Goal: Information Seeking & Learning: Check status

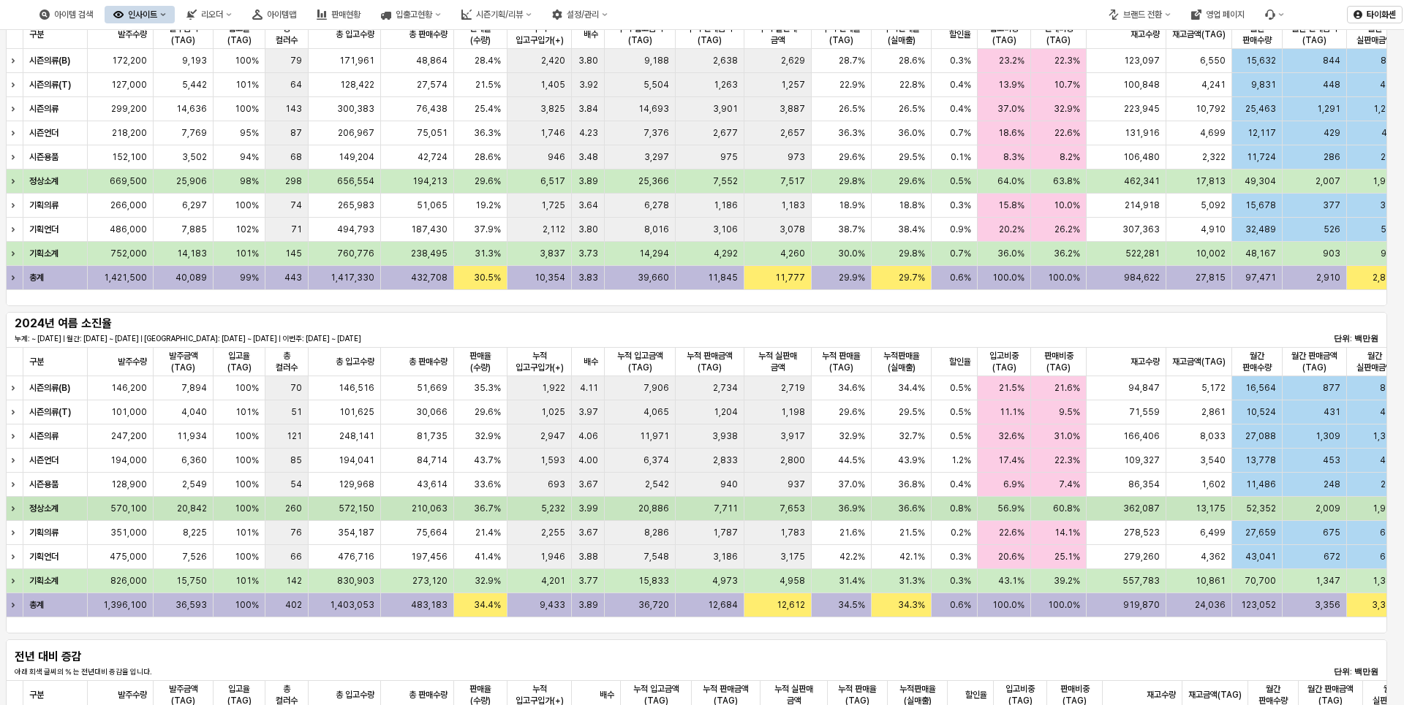
scroll to position [146, 0]
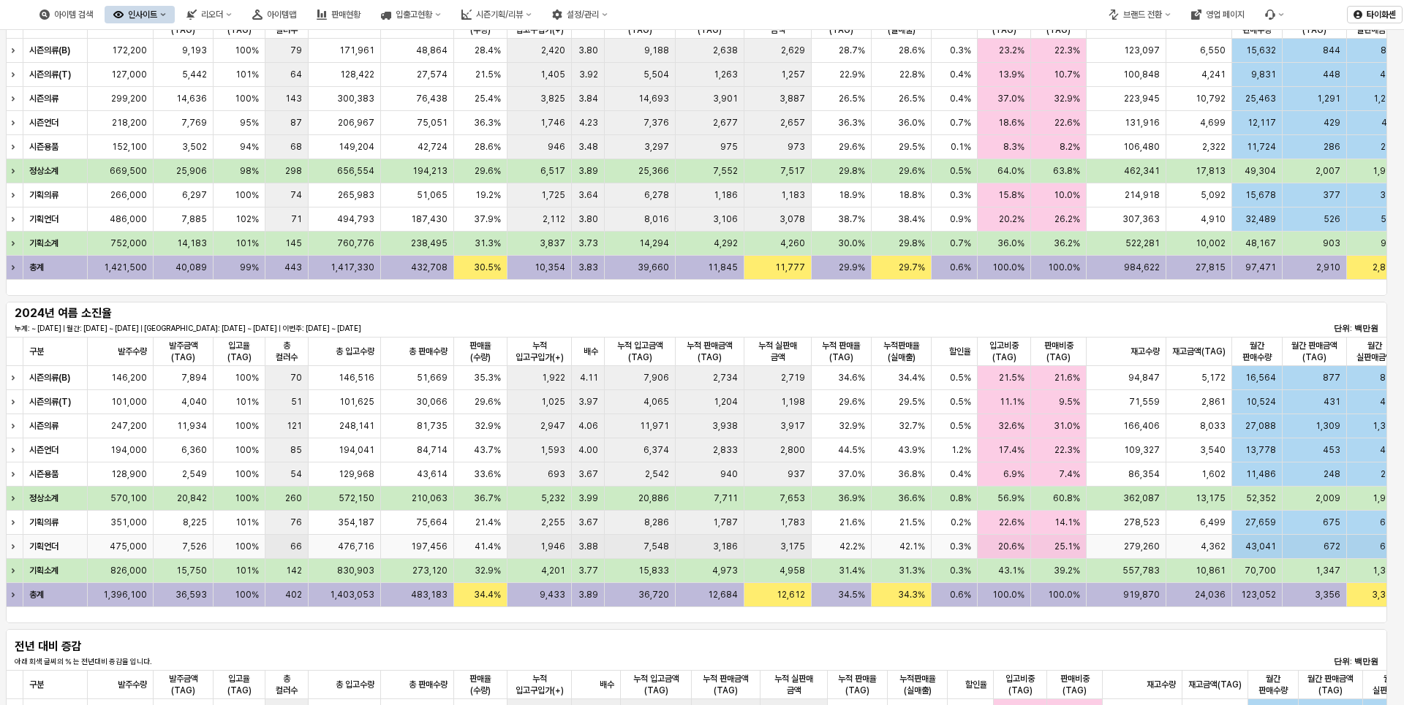
click at [104, 547] on div "475,000" at bounding box center [121, 547] width 66 height 24
click at [176, 551] on div "7,526" at bounding box center [184, 547] width 60 height 24
click at [143, 545] on span "475,000" at bounding box center [128, 547] width 37 height 12
click at [1041, 427] on div "31.0%" at bounding box center [1058, 426] width 55 height 24
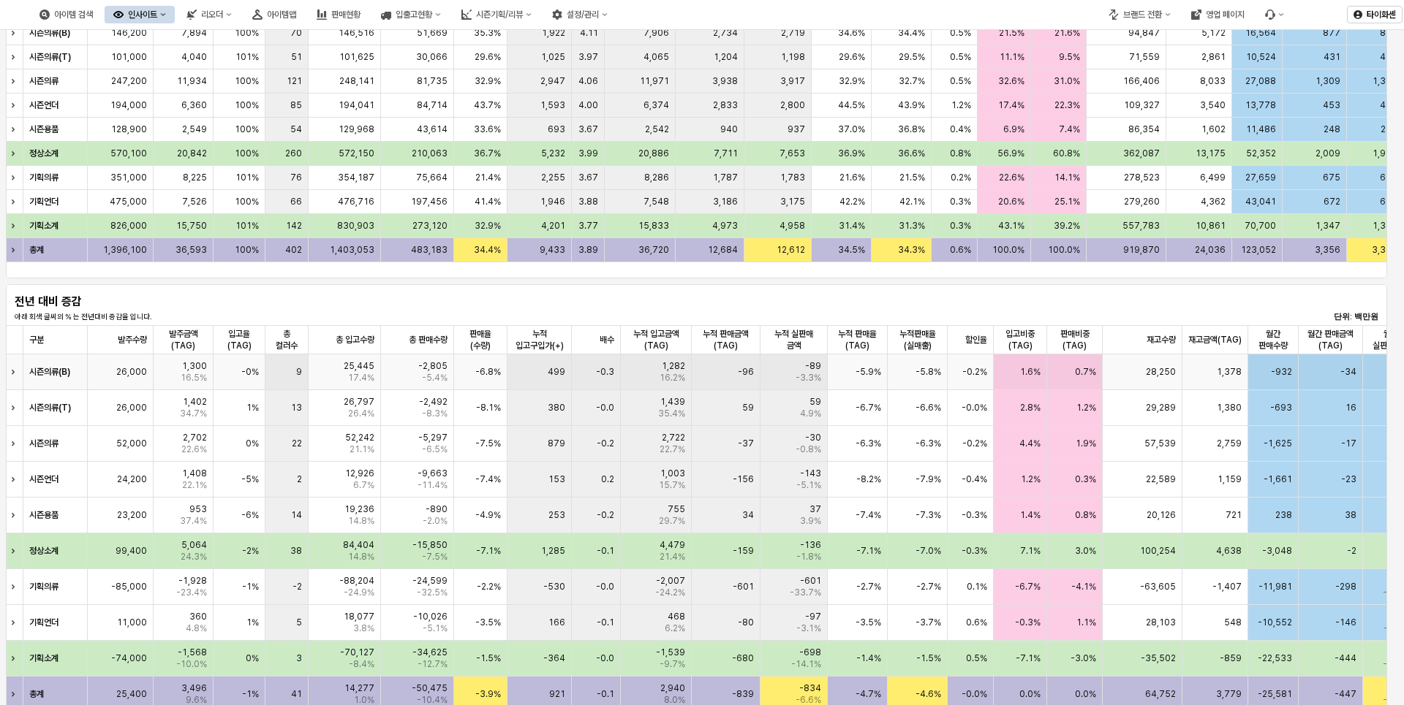
scroll to position [690, 0]
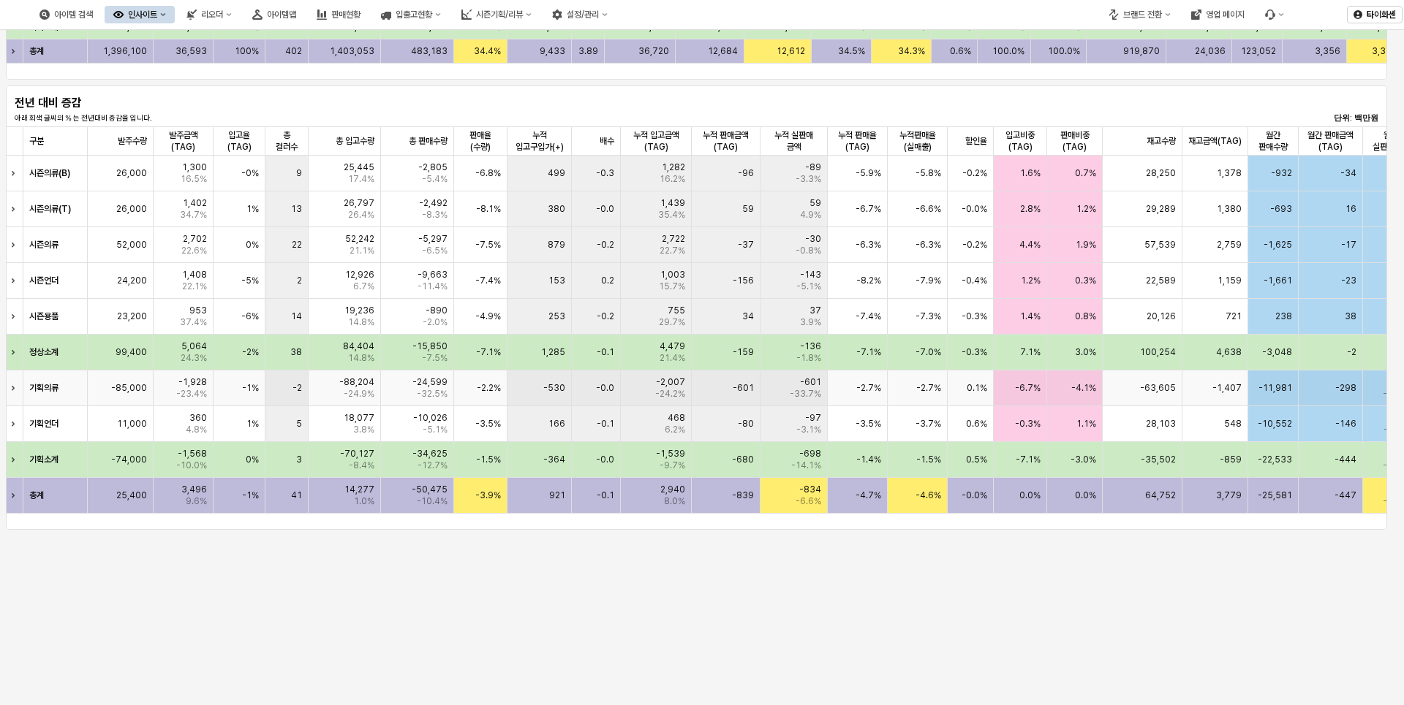
click at [1072, 394] on div "-4.1%" at bounding box center [1074, 389] width 55 height 36
click at [1032, 399] on div "-6.7%" at bounding box center [1019, 389] width 53 height 36
click at [1072, 398] on div "-4.1%" at bounding box center [1074, 389] width 55 height 36
click at [1020, 399] on div "-6.7%" at bounding box center [1019, 389] width 53 height 36
click at [1026, 394] on div "-6.7%" at bounding box center [1019, 389] width 53 height 36
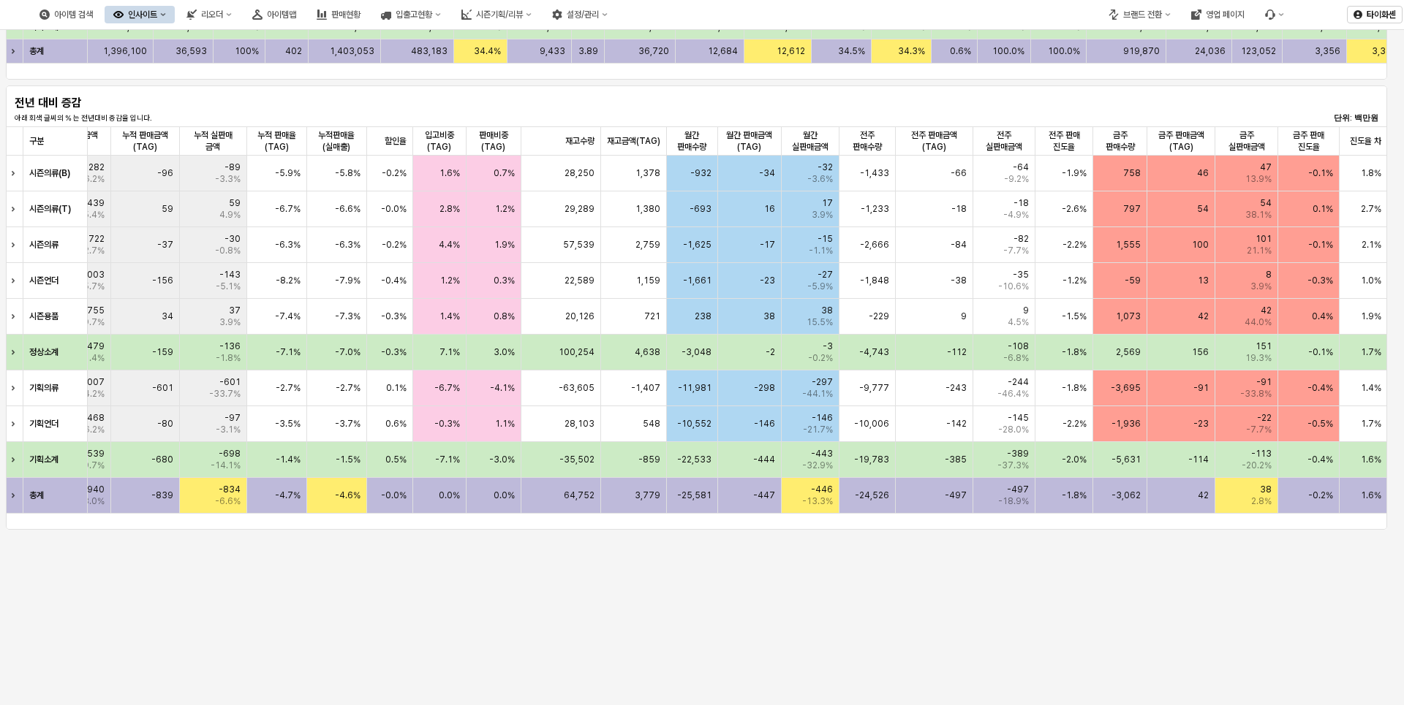
scroll to position [0, 516]
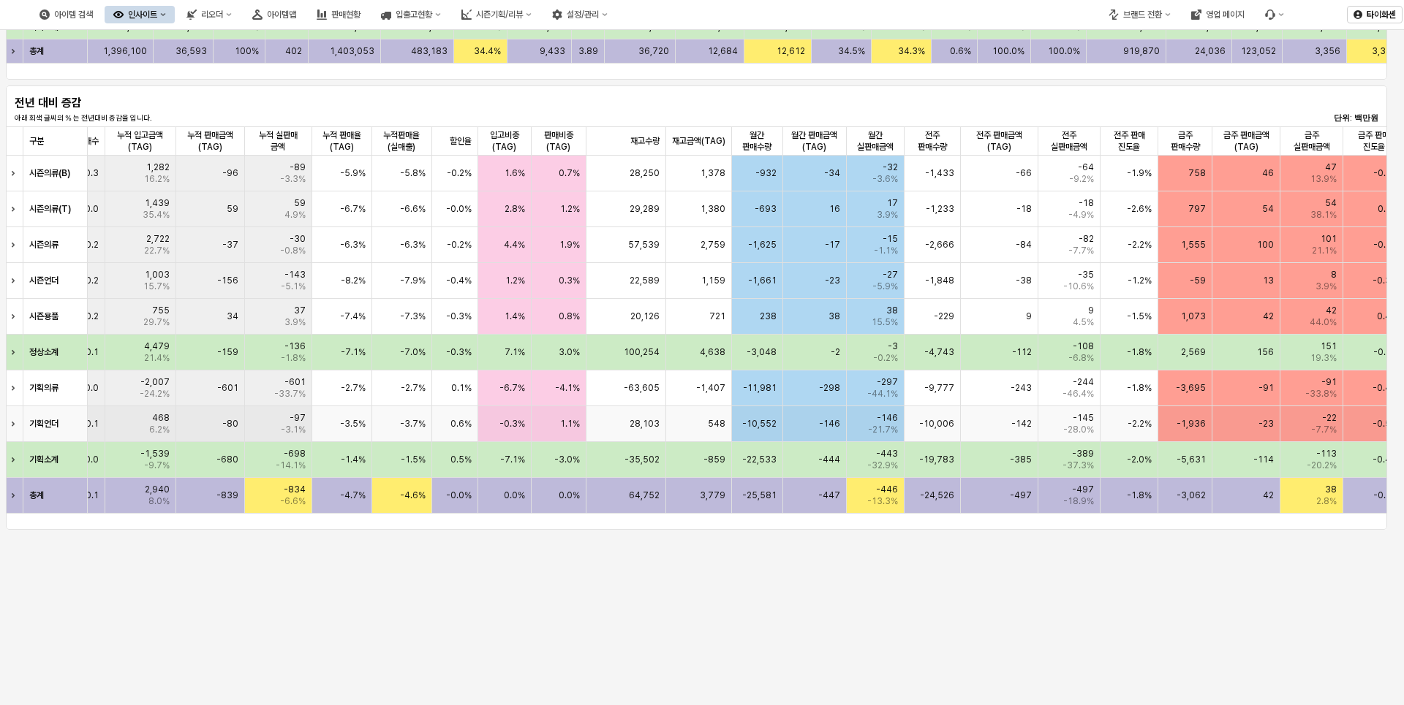
click at [1198, 430] on div "-1,936" at bounding box center [1185, 424] width 54 height 36
click at [1144, 247] on span "-2.2%" at bounding box center [1139, 245] width 24 height 12
click at [1158, 177] on div "758" at bounding box center [1185, 174] width 54 height 36
click at [1178, 182] on div "758" at bounding box center [1185, 174] width 54 height 36
click at [1170, 208] on div "797" at bounding box center [1185, 210] width 54 height 36
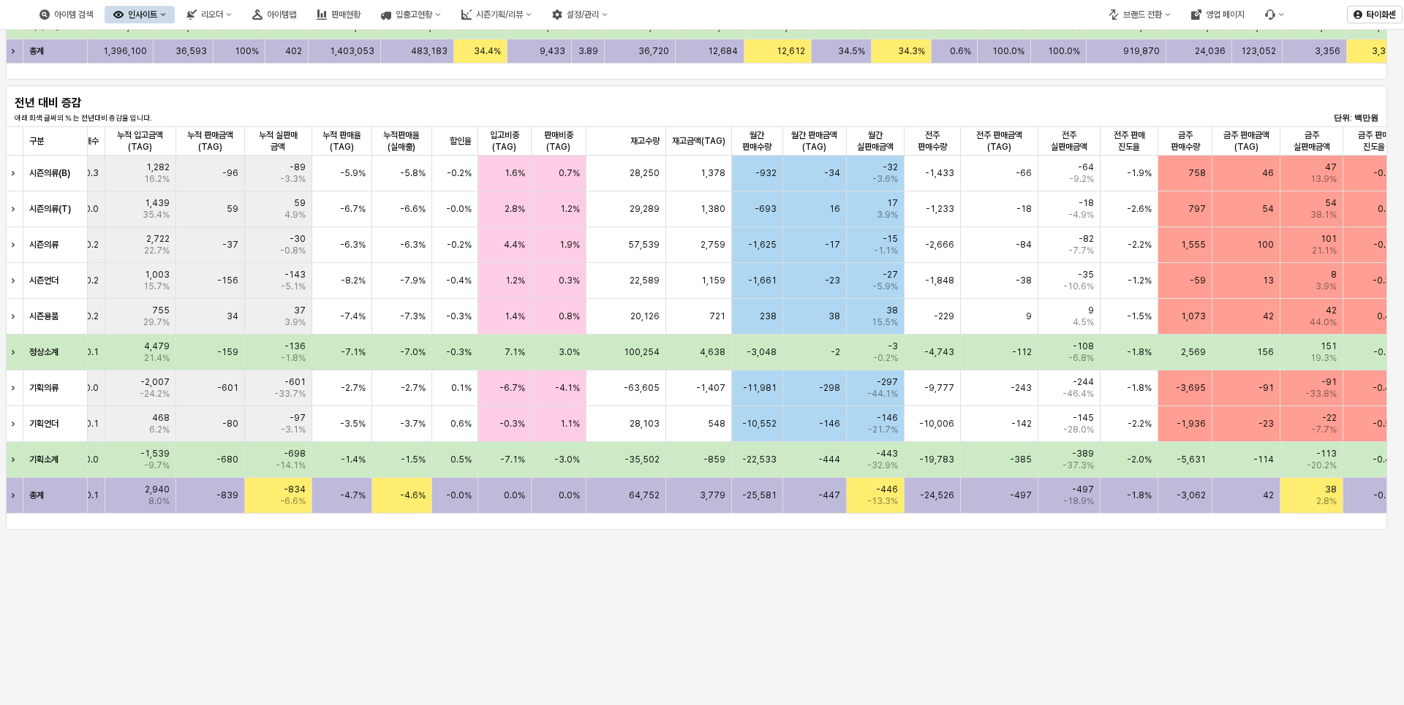
scroll to position [0, 581]
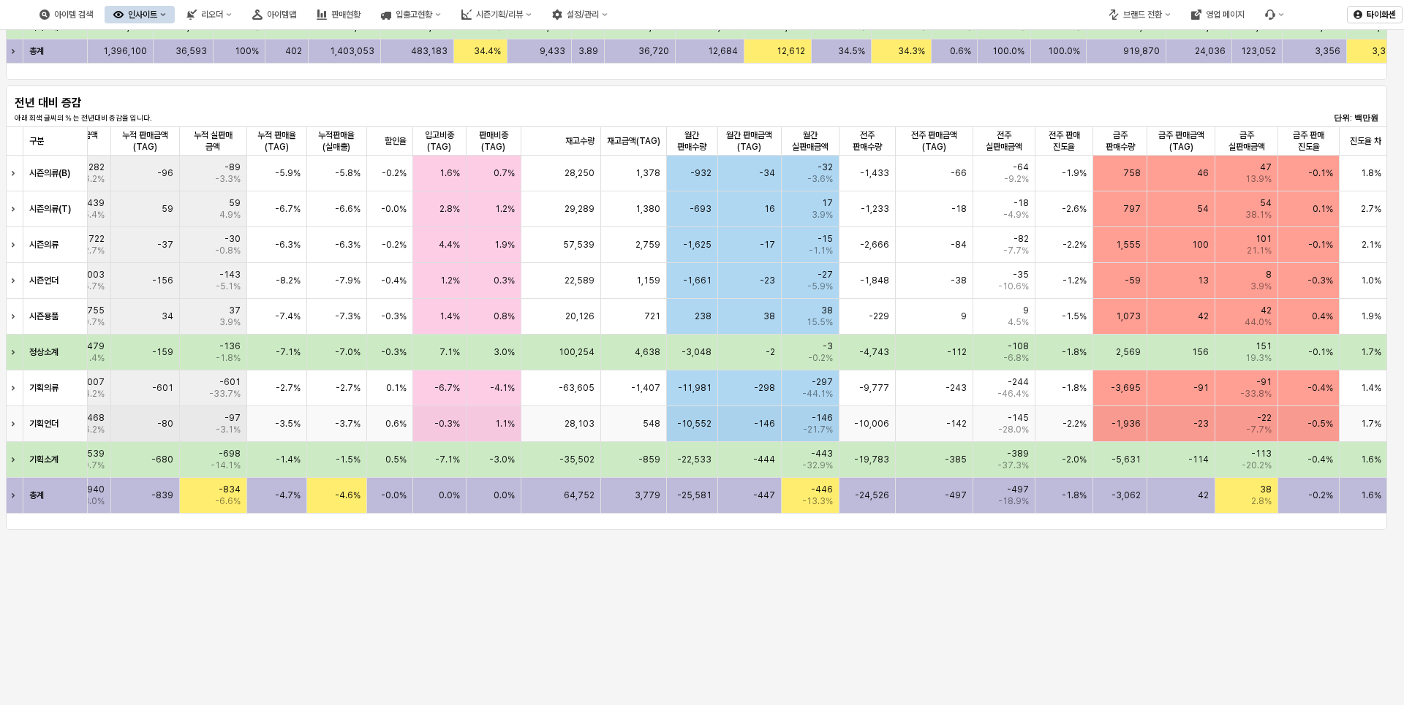
click at [434, 428] on div "-0.3%" at bounding box center [438, 424] width 53 height 36
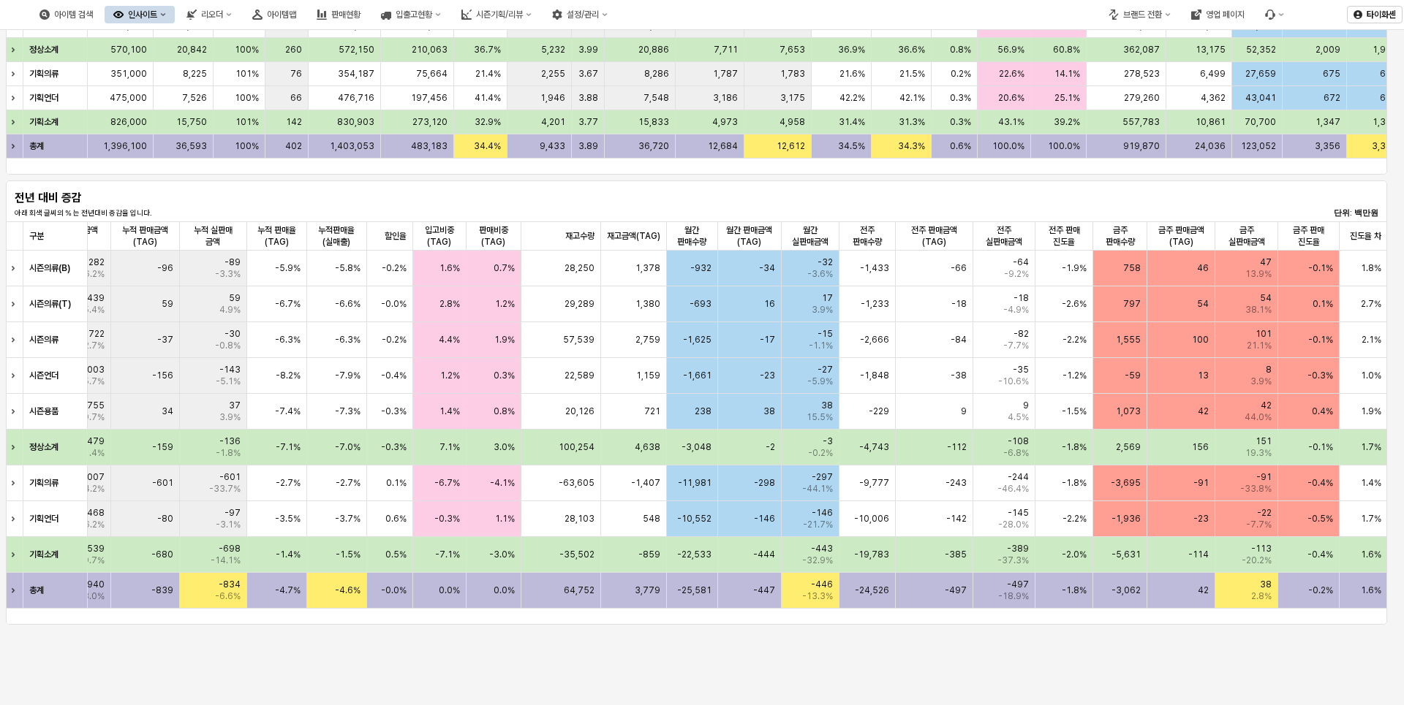
scroll to position [398, 0]
